Goal: Check status: Check status

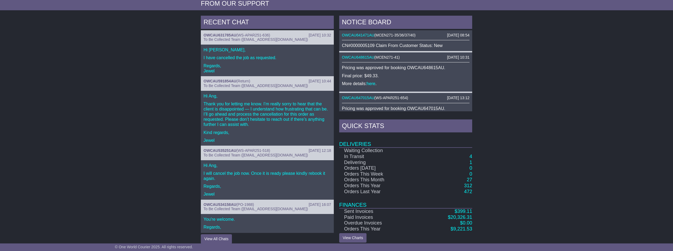
scroll to position [197, 0]
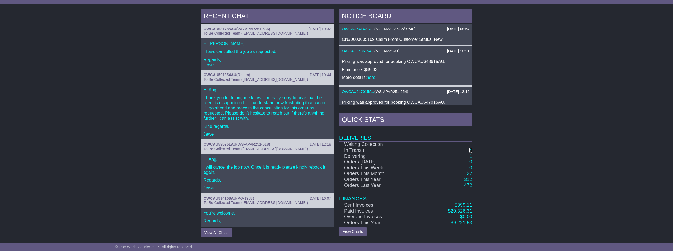
click at [472, 149] on link "4" at bounding box center [470, 150] width 3 height 5
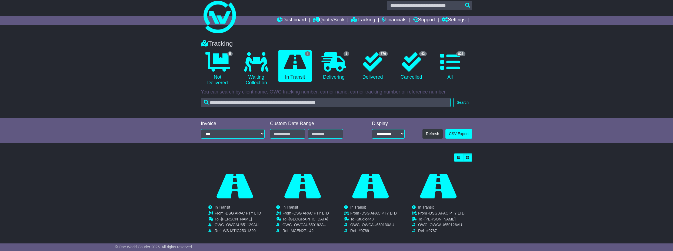
scroll to position [16, 0]
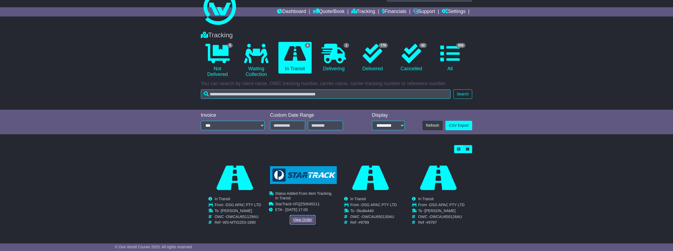
click at [303, 216] on link "View Order" at bounding box center [303, 219] width 26 height 9
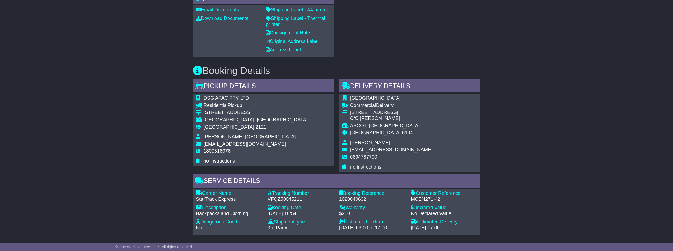
scroll to position [270, 0]
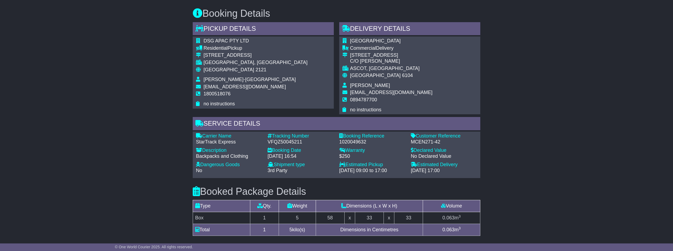
click at [284, 141] on div "VFQZ50045211" at bounding box center [301, 142] width 66 height 6
copy div "VFQZ50045211"
